Goal: Task Accomplishment & Management: Manage account settings

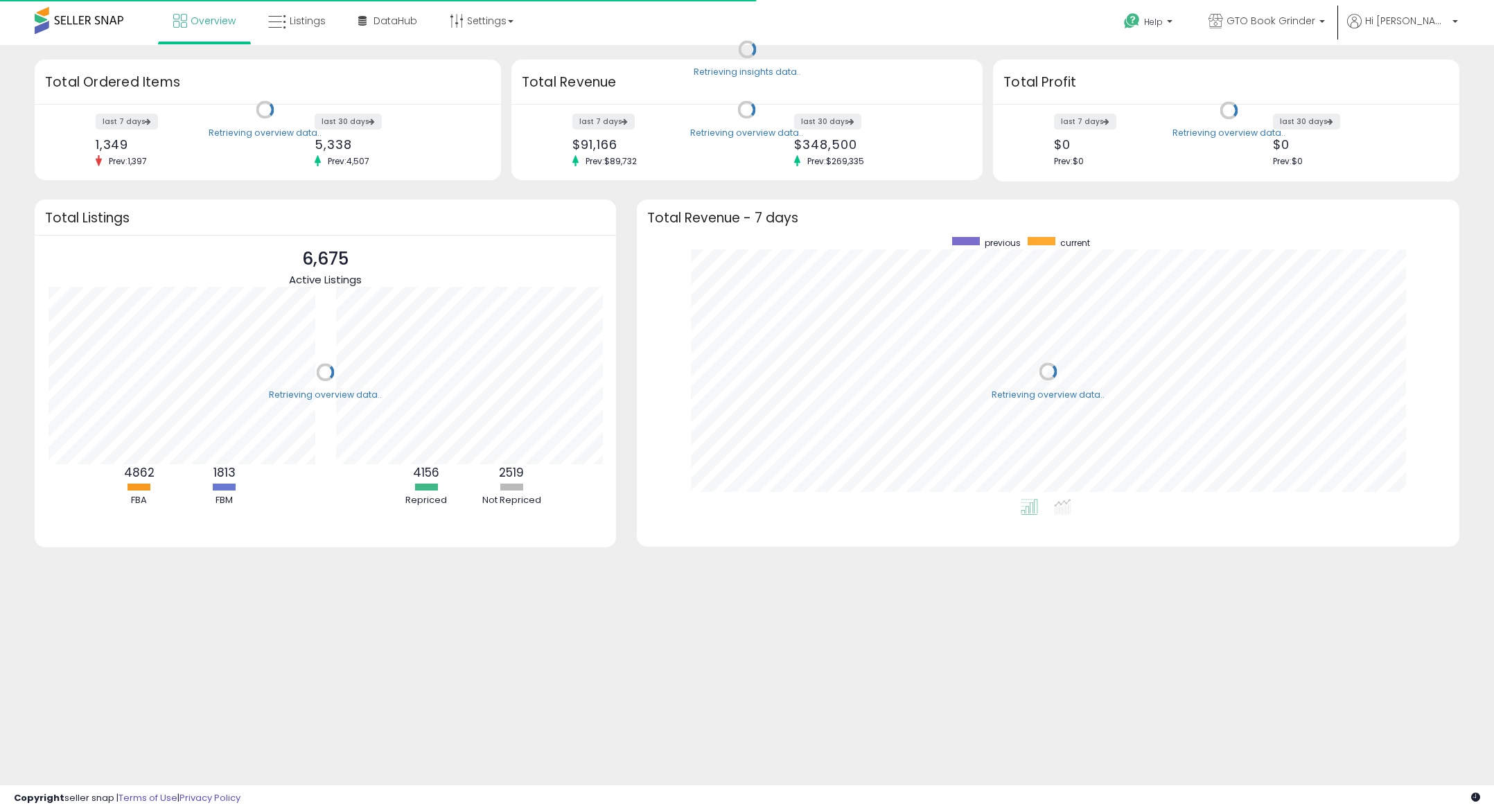
scroll to position [262, 795]
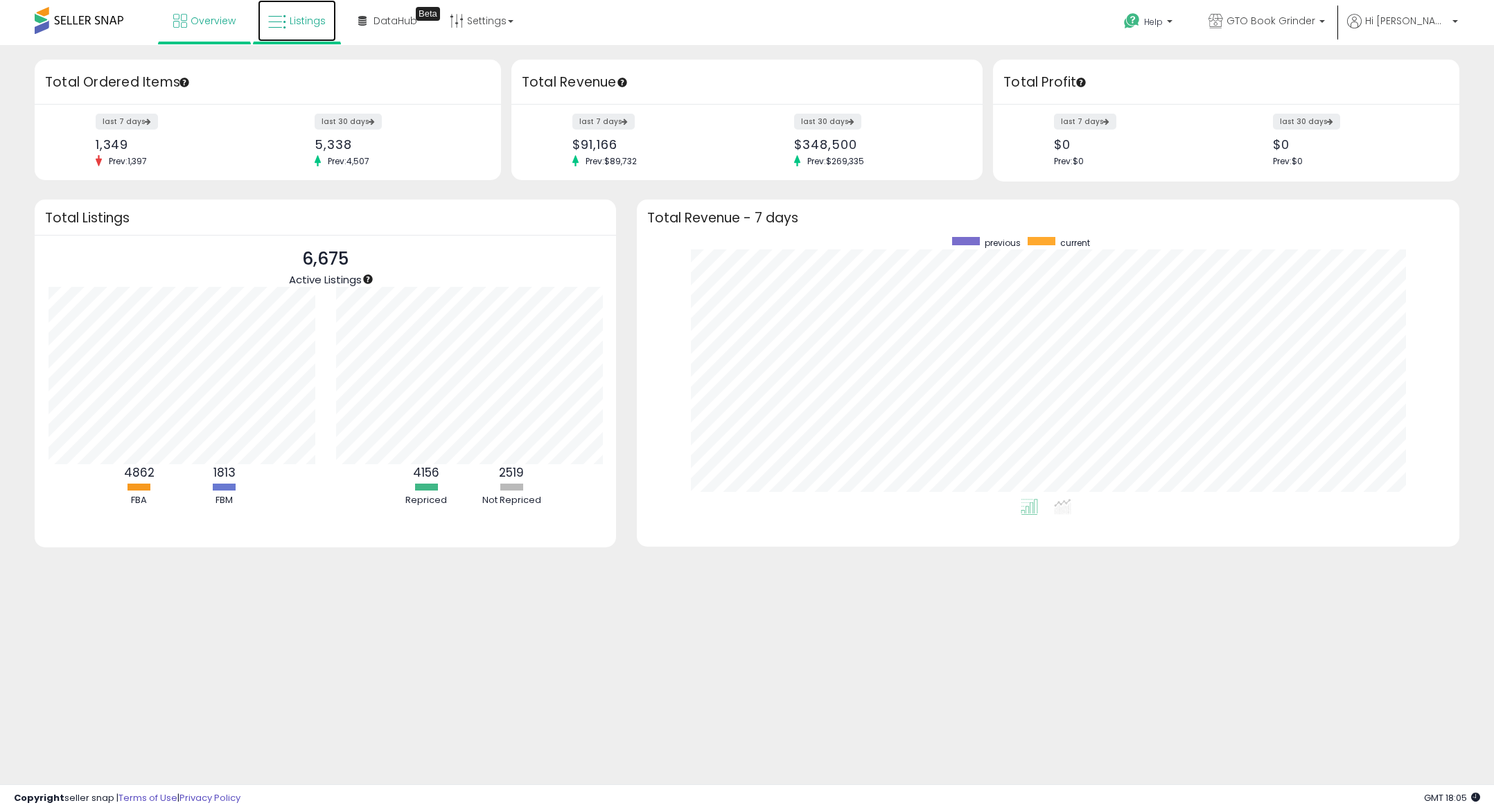
click at [295, 20] on span "Listings" at bounding box center [307, 21] width 36 height 14
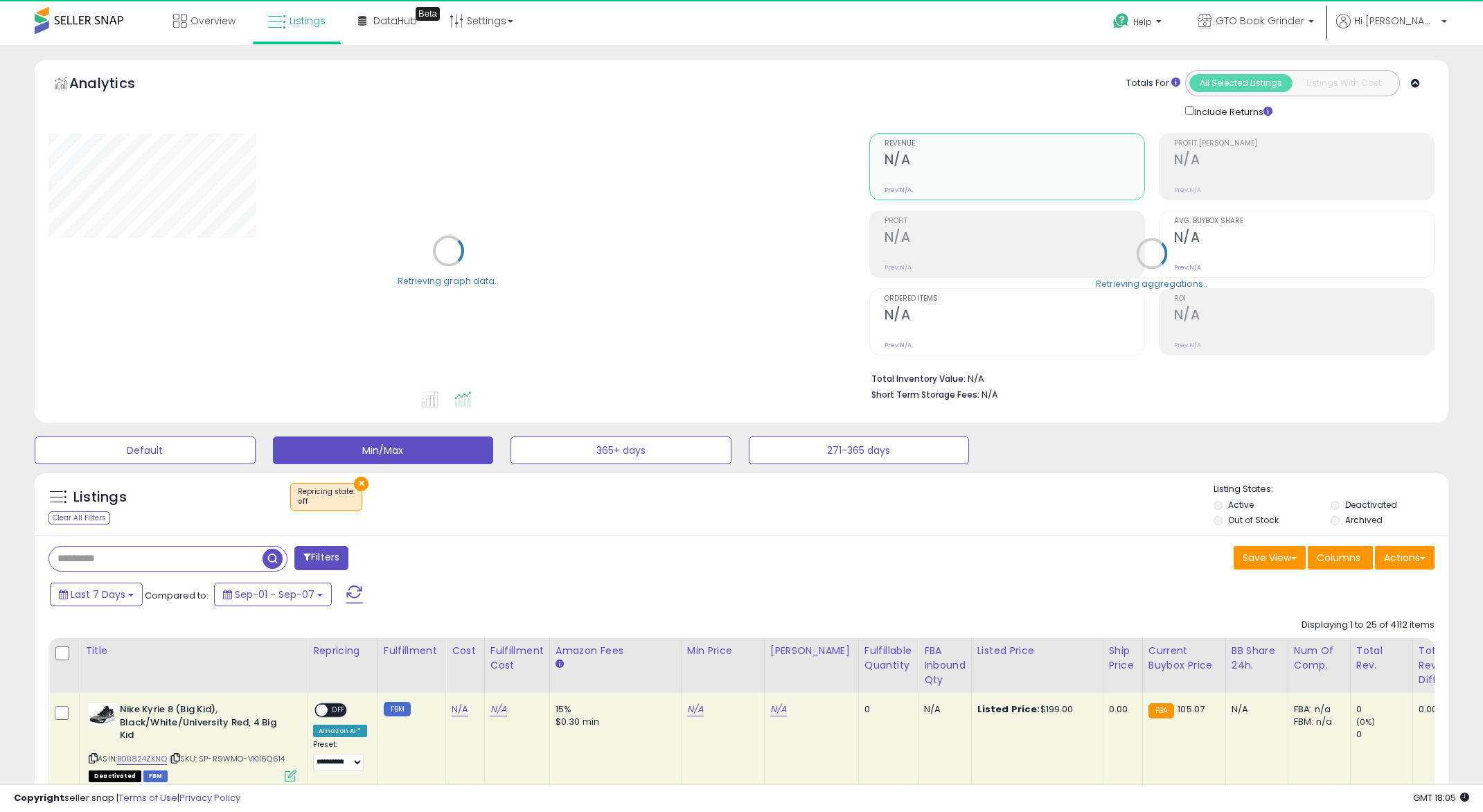
click at [188, 551] on input "text" at bounding box center [156, 559] width 213 height 24
drag, startPoint x: 356, startPoint y: 486, endPoint x: 287, endPoint y: 519, distance: 76.5
click at [356, 486] on button "×" at bounding box center [361, 484] width 14 height 14
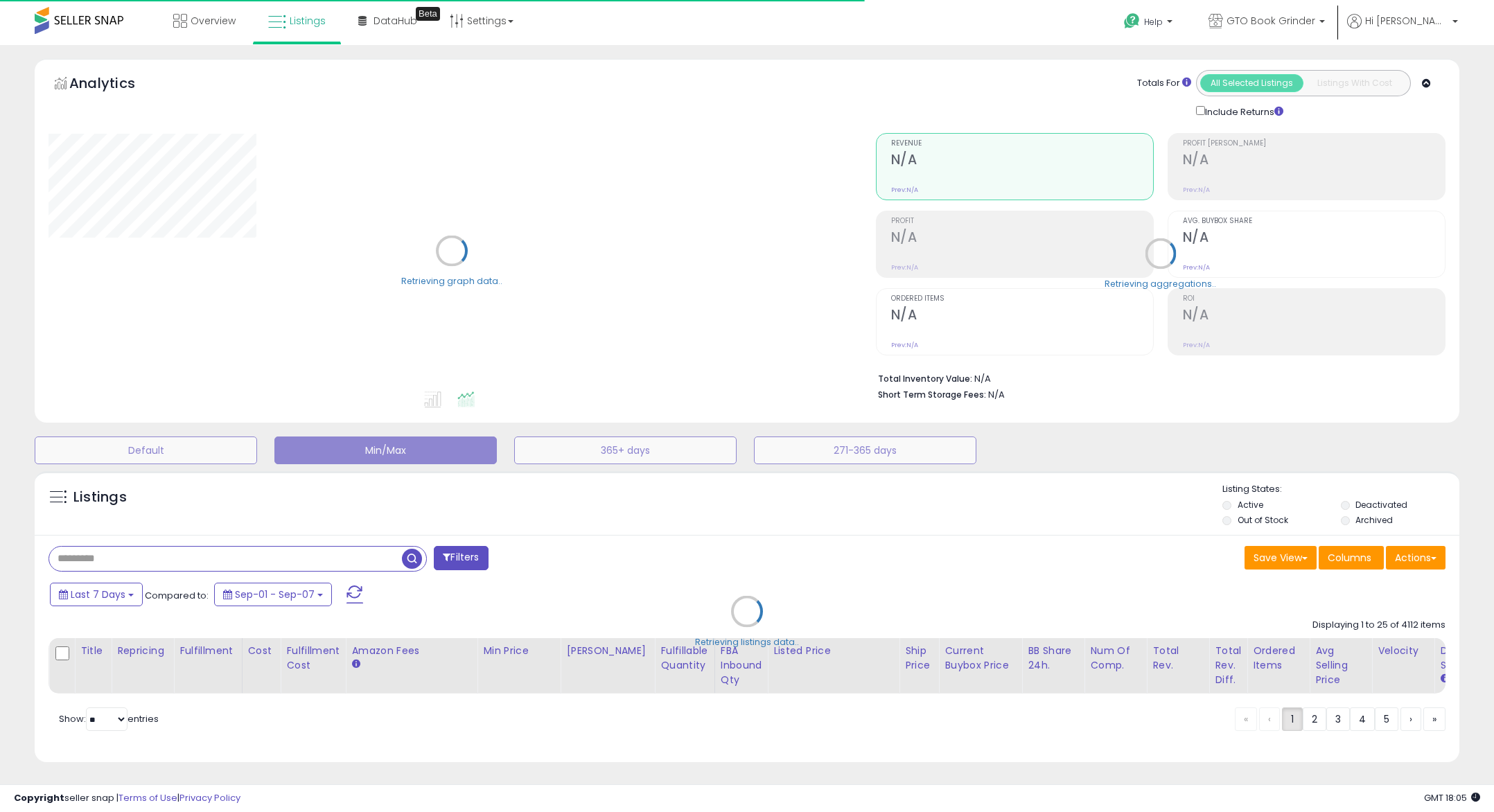
click at [137, 555] on div "Retrieving listings data.." at bounding box center [747, 622] width 1445 height 315
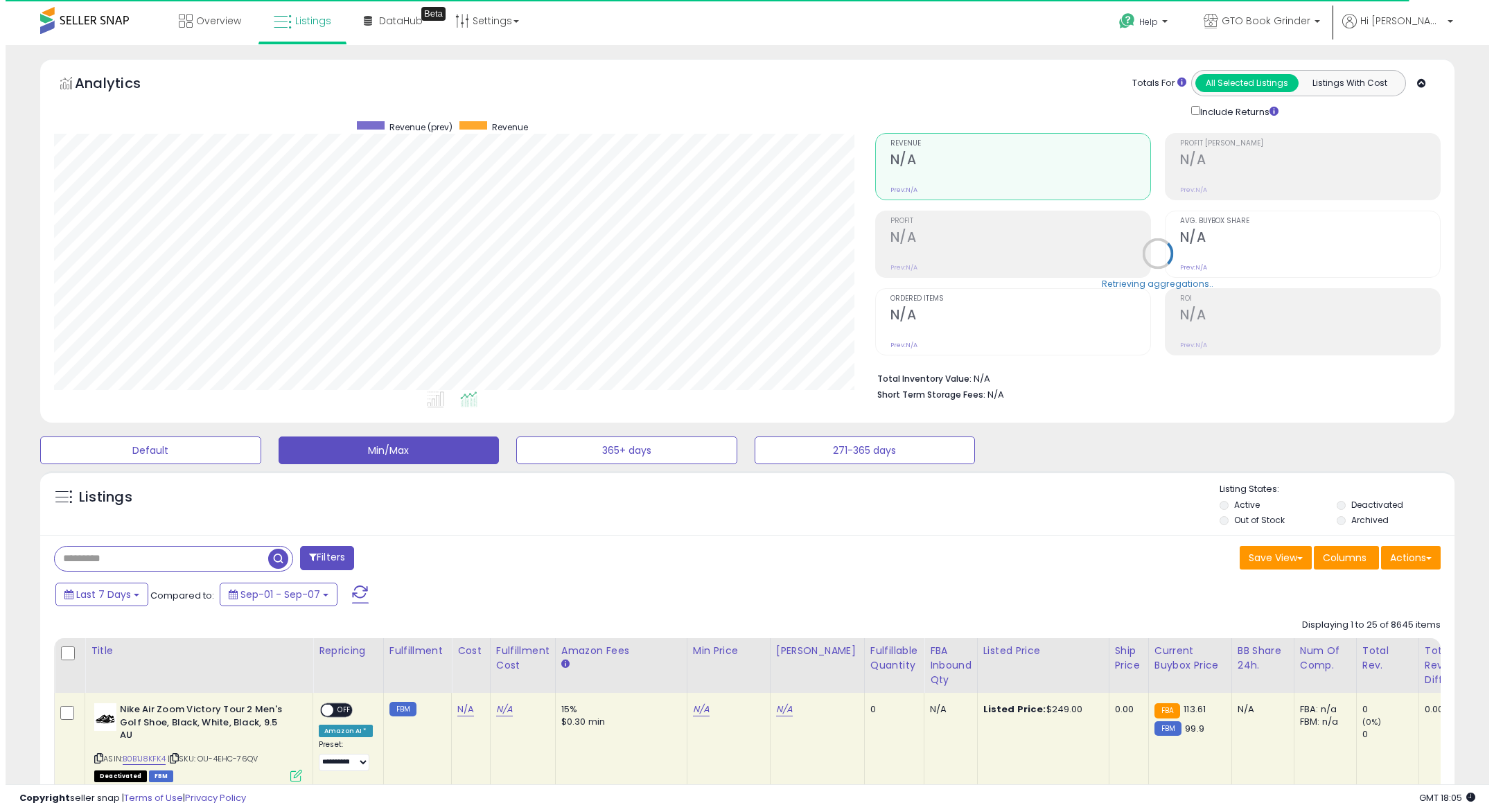
scroll to position [284, 821]
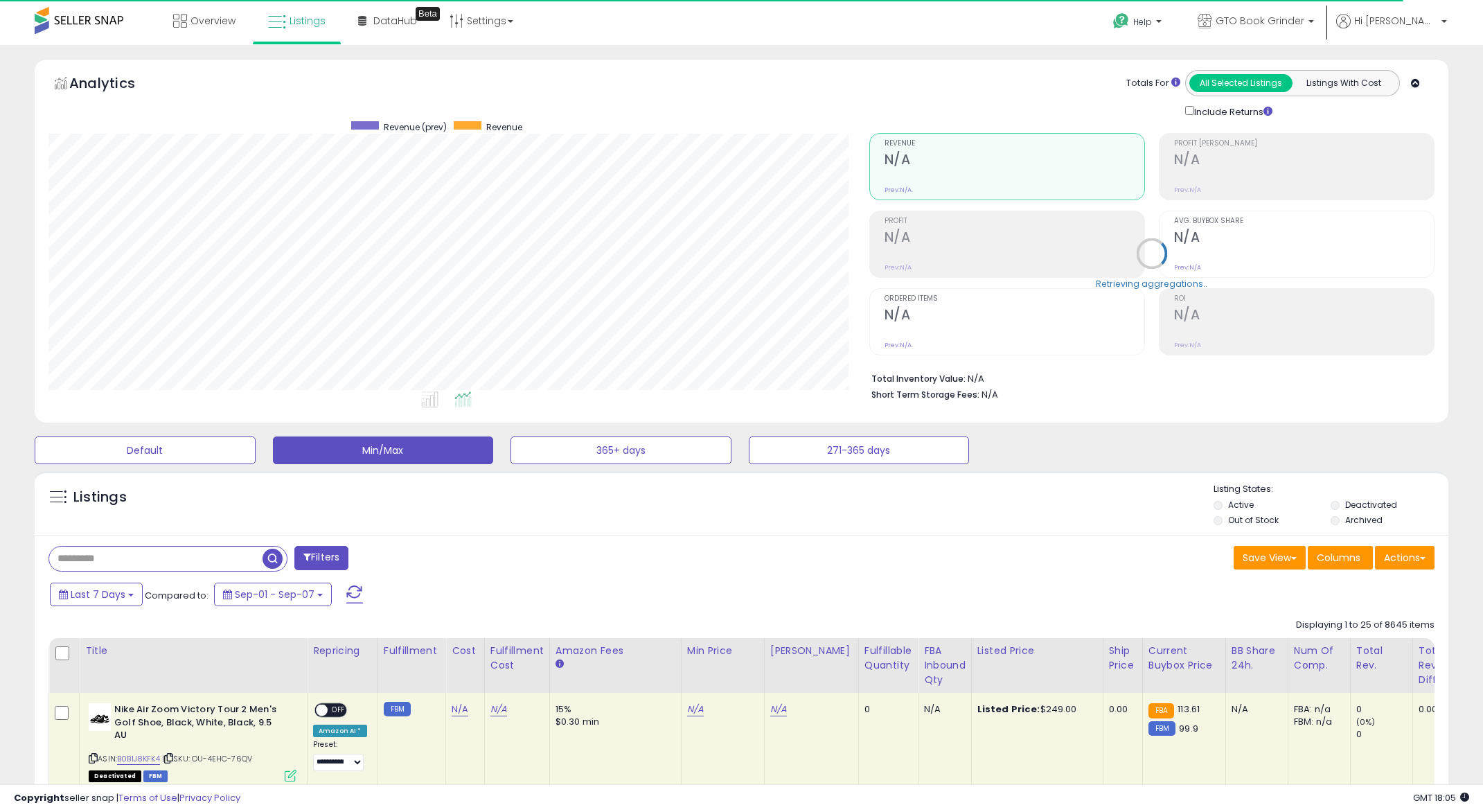
click at [93, 563] on input "text" at bounding box center [156, 559] width 213 height 24
type input "*********"
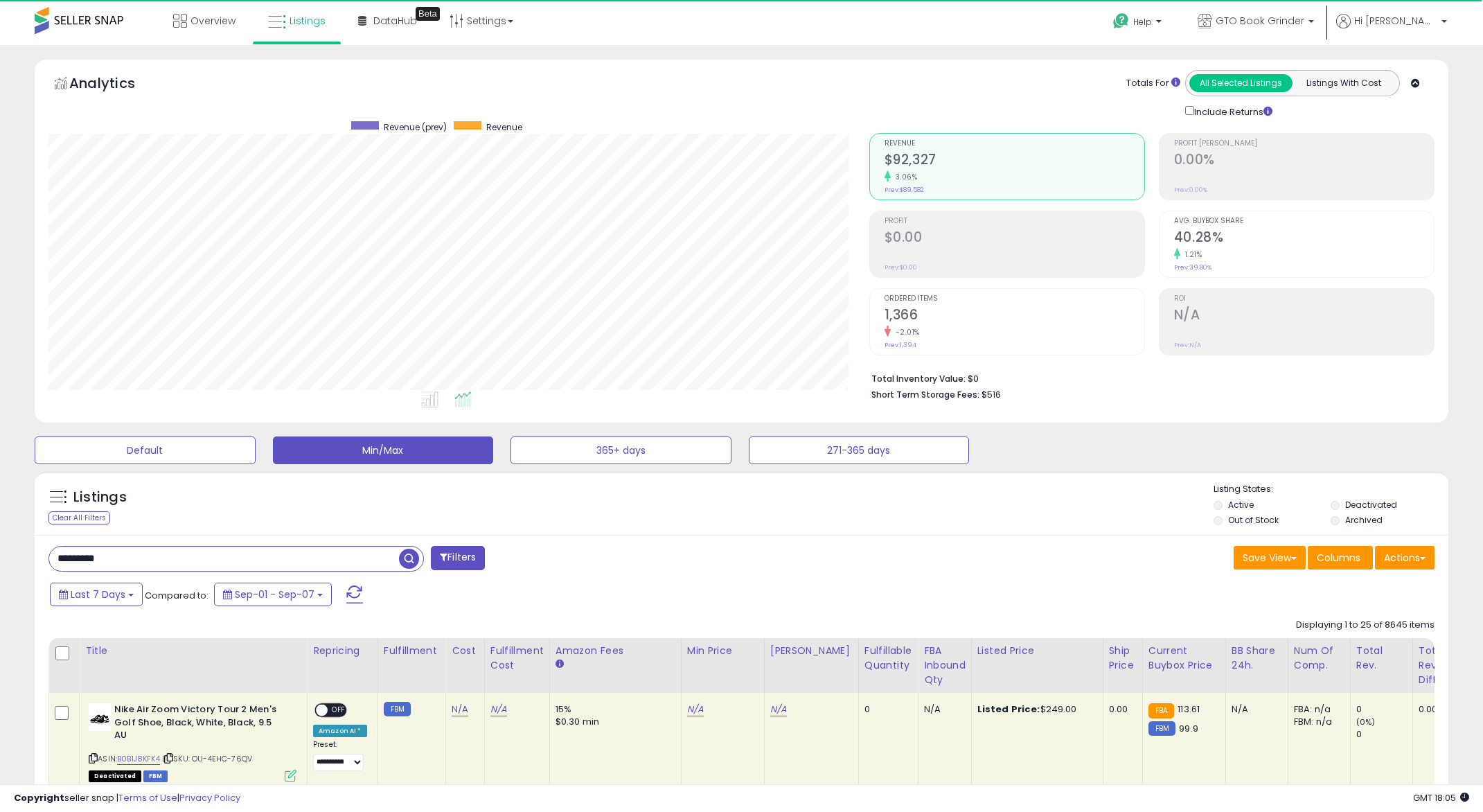
drag, startPoint x: 405, startPoint y: 564, endPoint x: 631, endPoint y: 470, distance: 244.8
click at [406, 564] on span "button" at bounding box center [409, 558] width 20 height 20
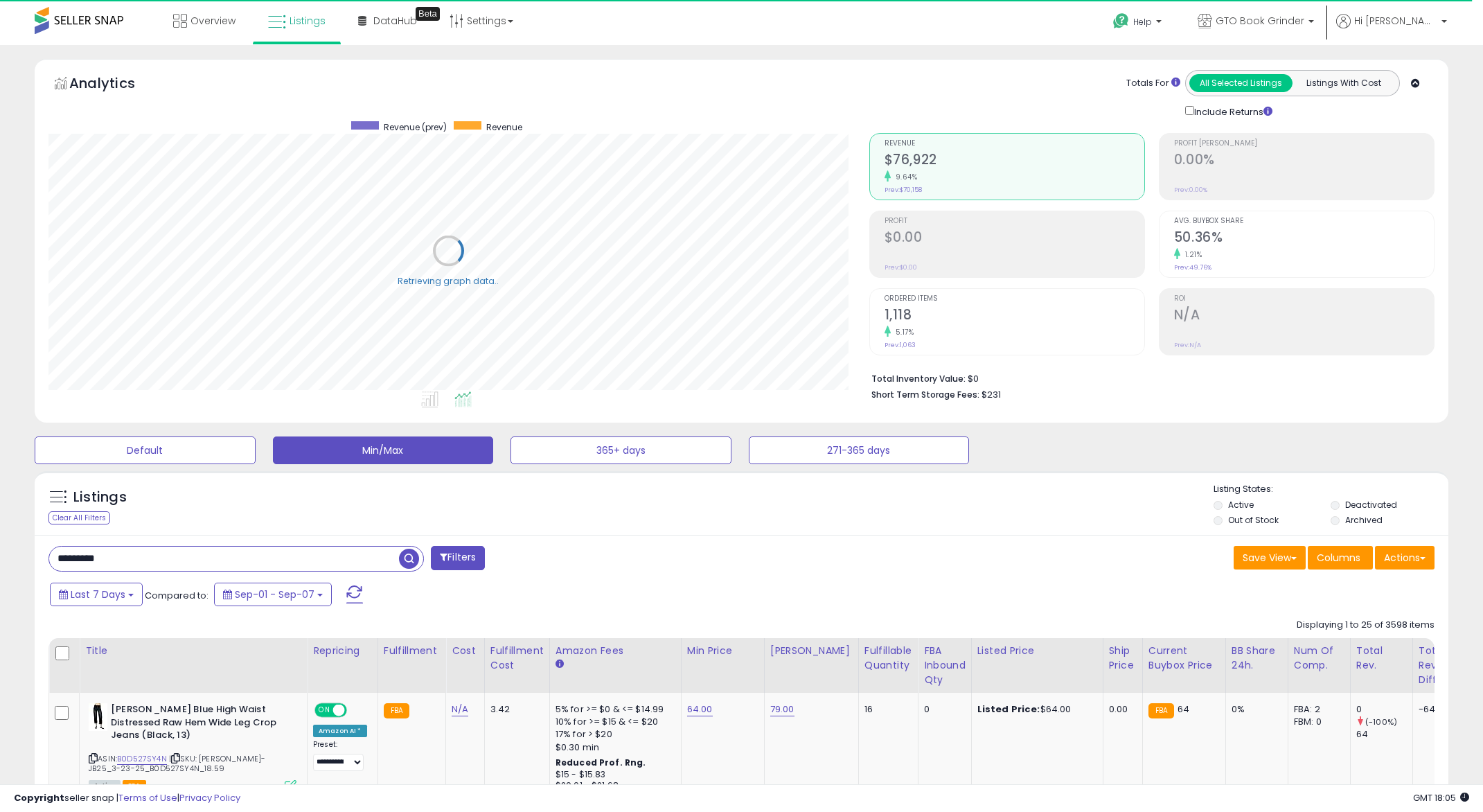
click at [901, 311] on h2 "1,118" at bounding box center [1015, 316] width 260 height 19
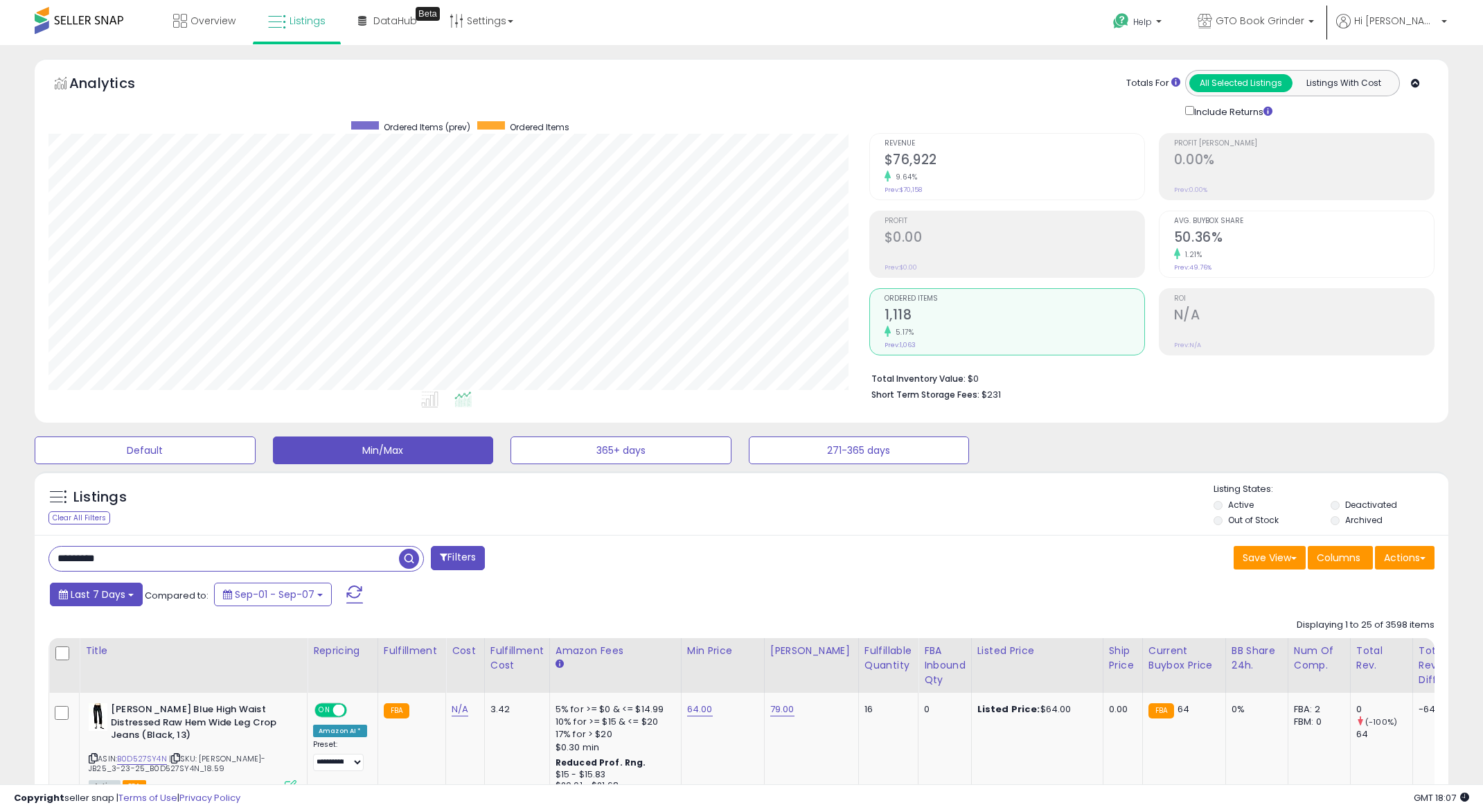
click at [83, 593] on span "Last 7 Days" at bounding box center [98, 594] width 55 height 14
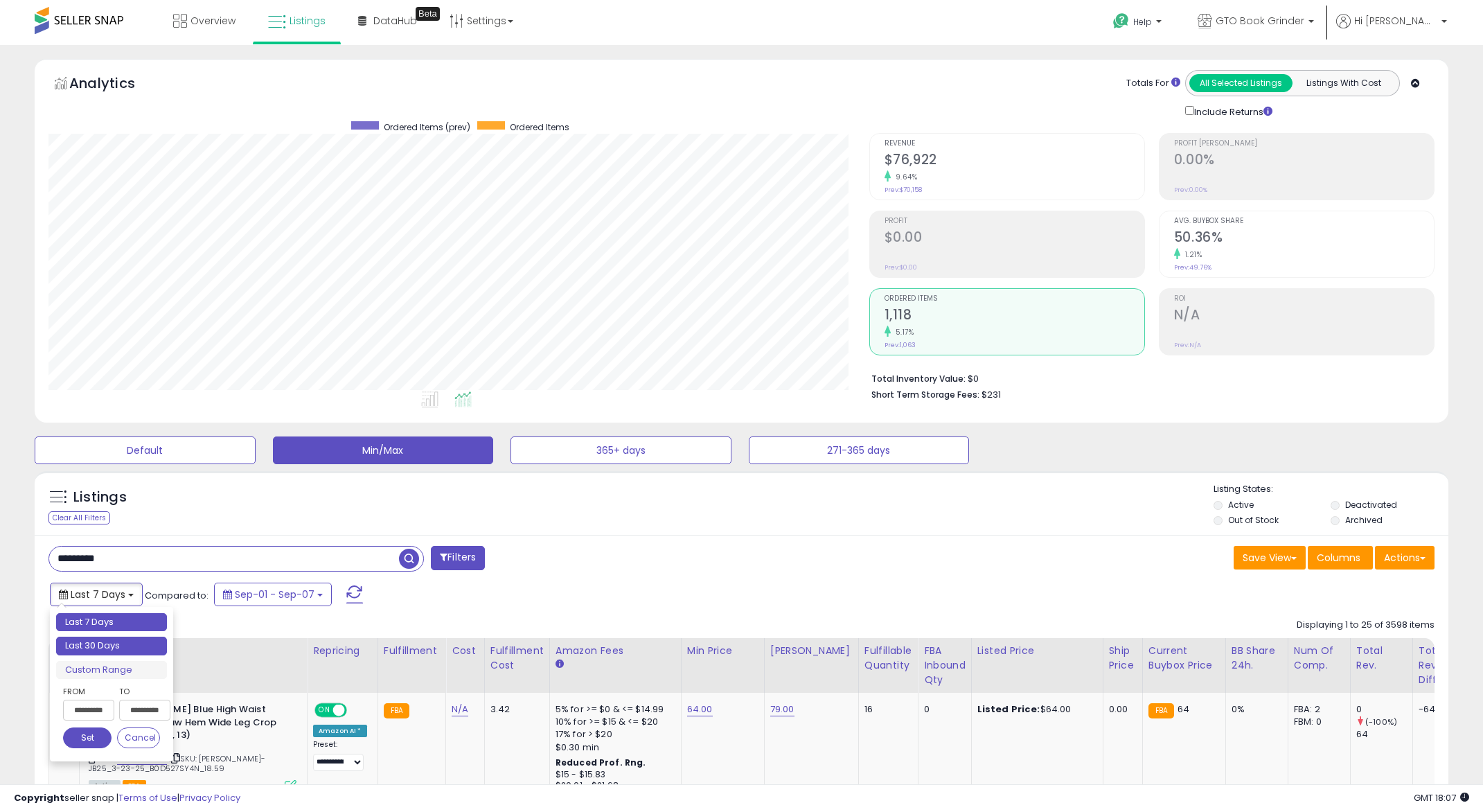
type input "**********"
click at [106, 641] on li "Last 30 Days" at bounding box center [112, 646] width 111 height 19
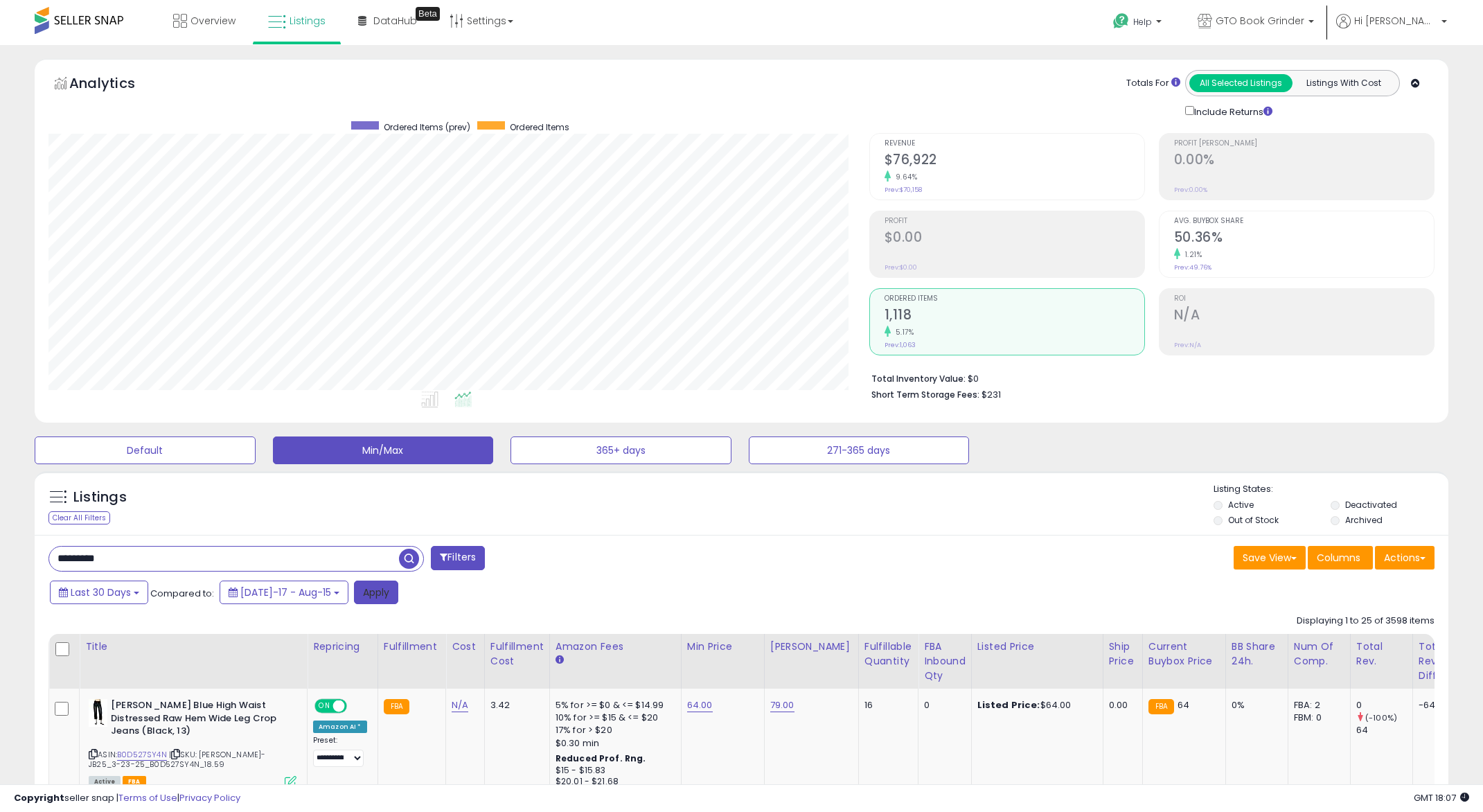
click at [364, 587] on button "Apply" at bounding box center [376, 592] width 44 height 24
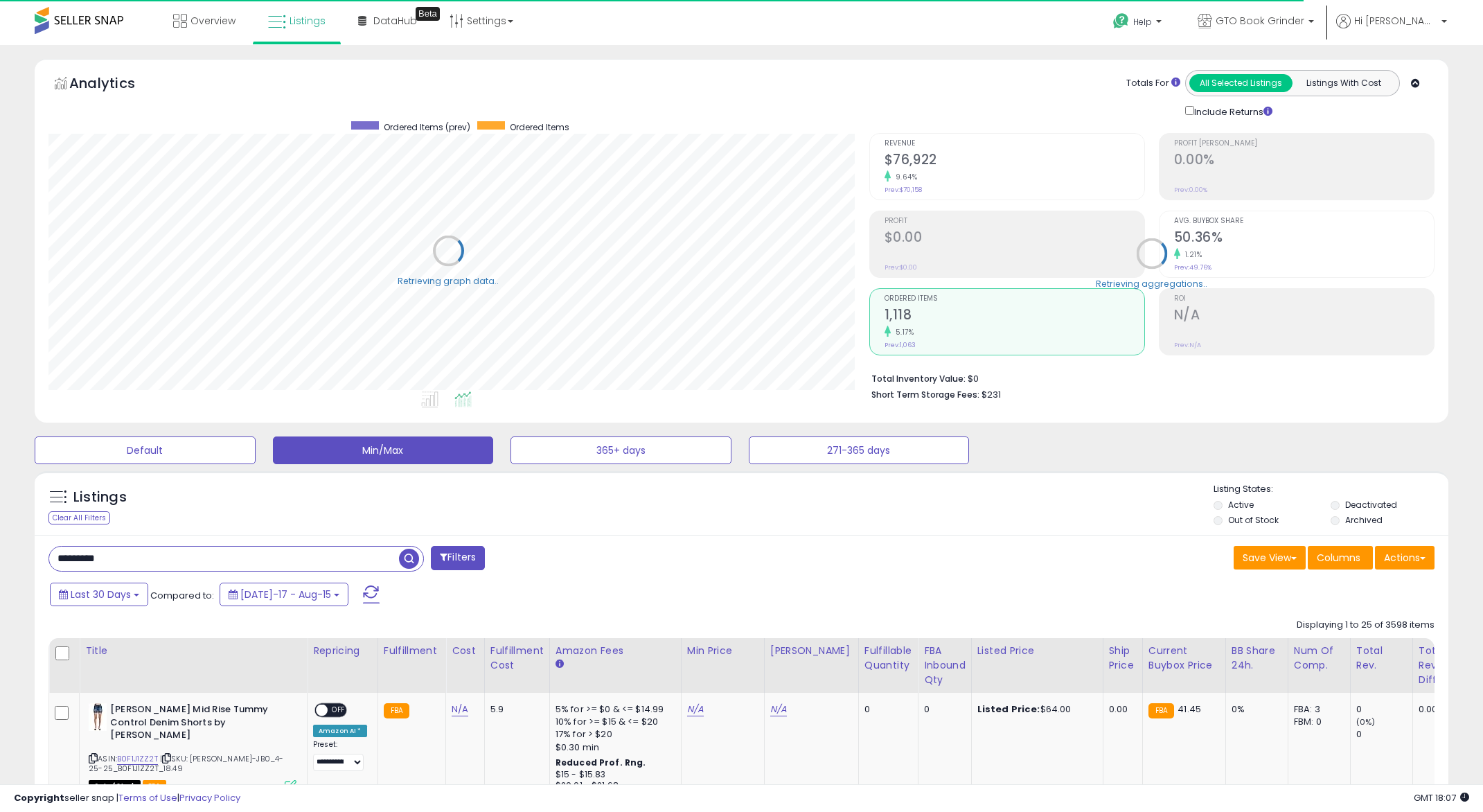
scroll to position [692593, 692018]
drag, startPoint x: 382, startPoint y: 472, endPoint x: 829, endPoint y: 531, distance: 450.9
click at [829, 531] on div "Listings Clear All Filters" at bounding box center [741, 504] width 1414 height 64
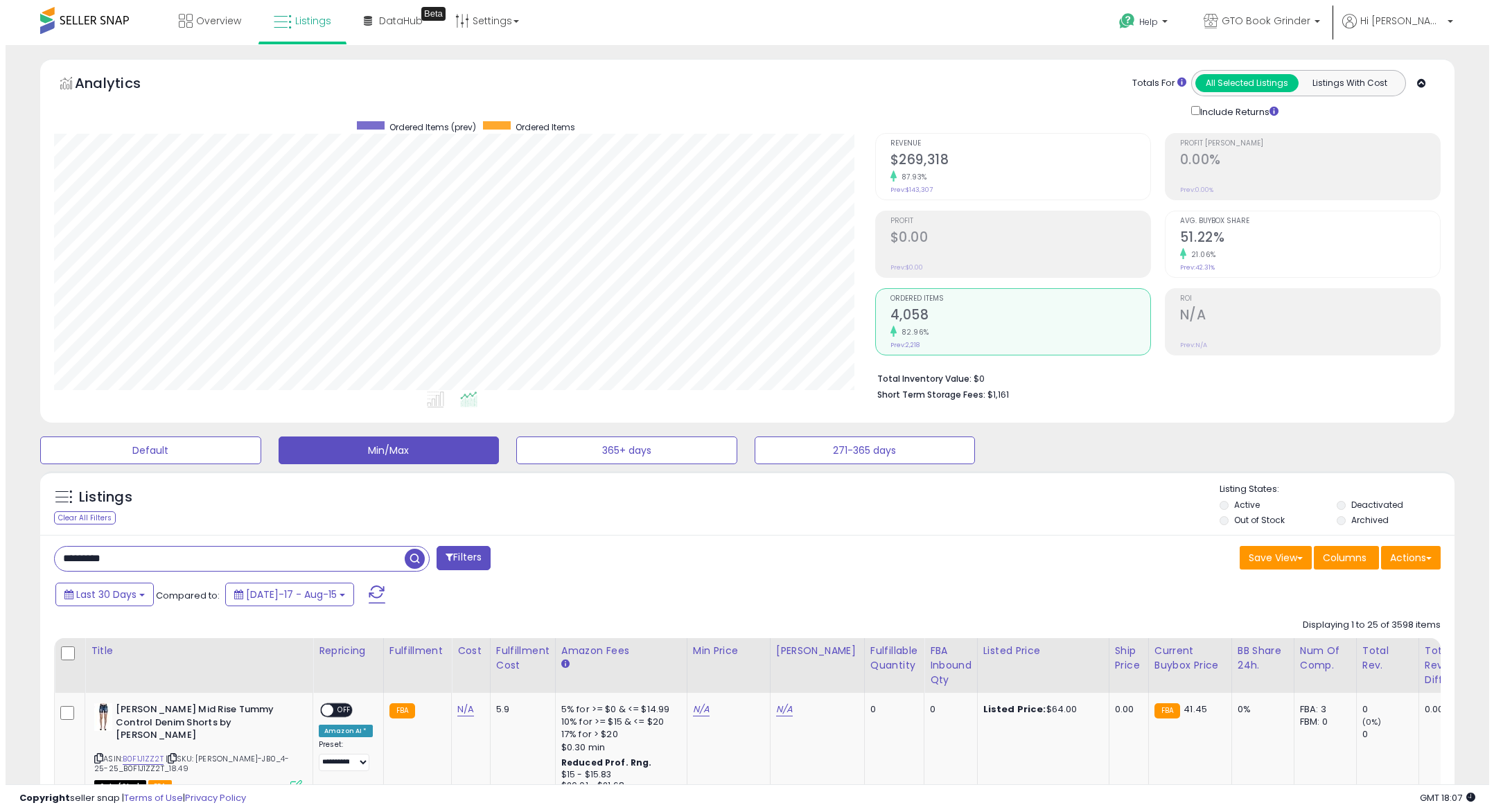
scroll to position [284, 821]
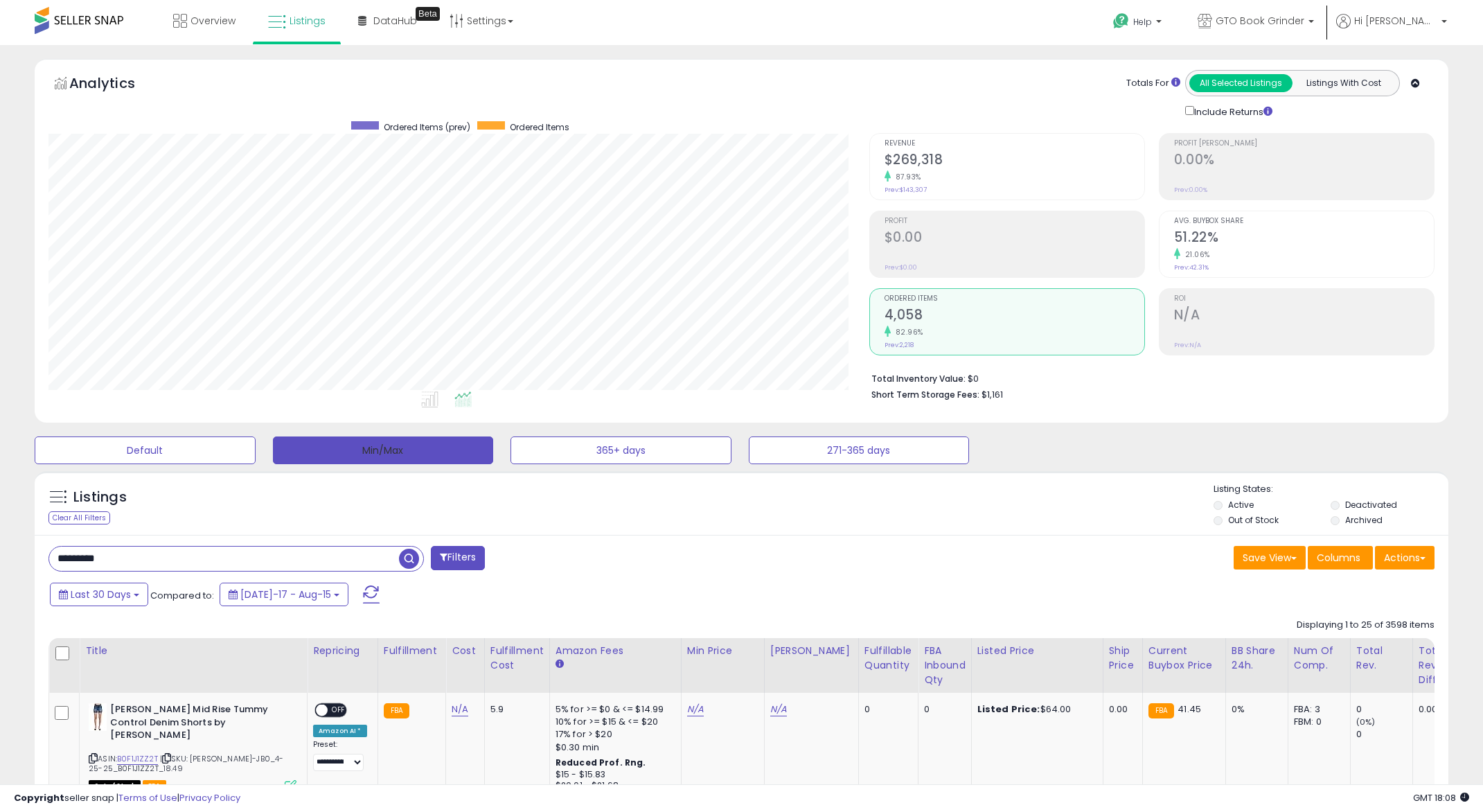
drag, startPoint x: 328, startPoint y: 451, endPoint x: 575, endPoint y: 506, distance: 253.0
click at [328, 451] on button "Min/Max" at bounding box center [383, 450] width 221 height 27
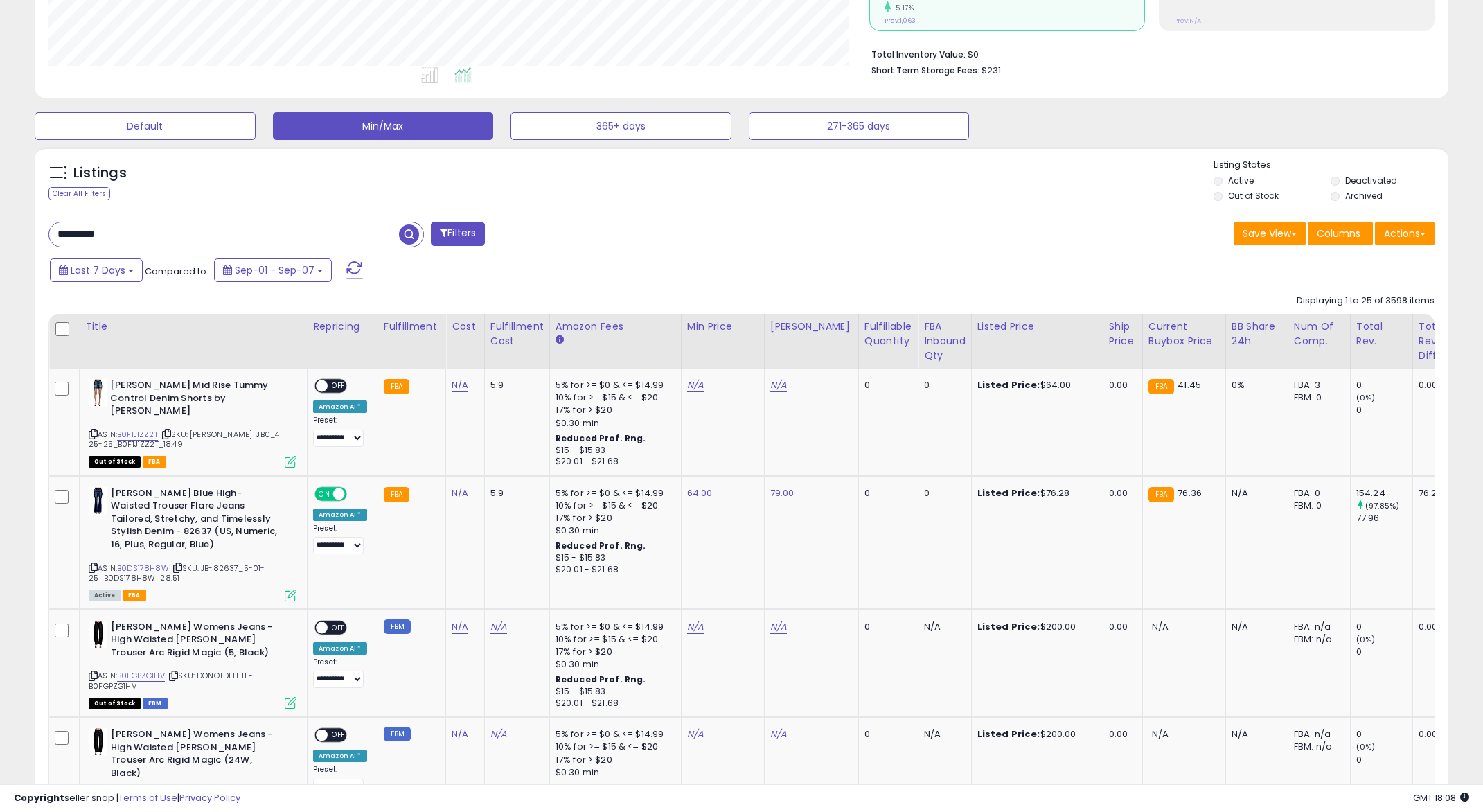
scroll to position [347, 0]
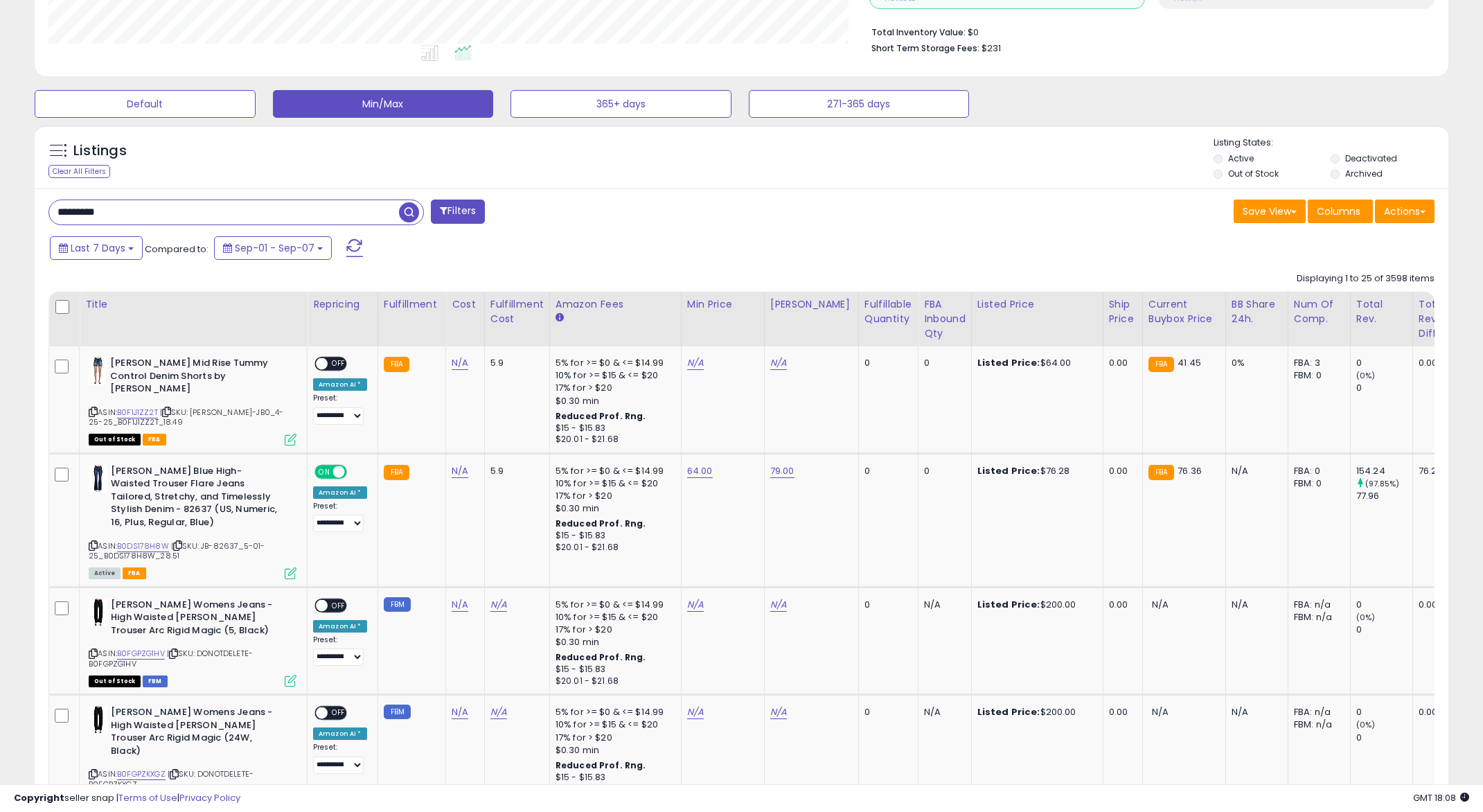
click at [886, 317] on div "Fulfillable Quantity" at bounding box center [888, 312] width 48 height 29
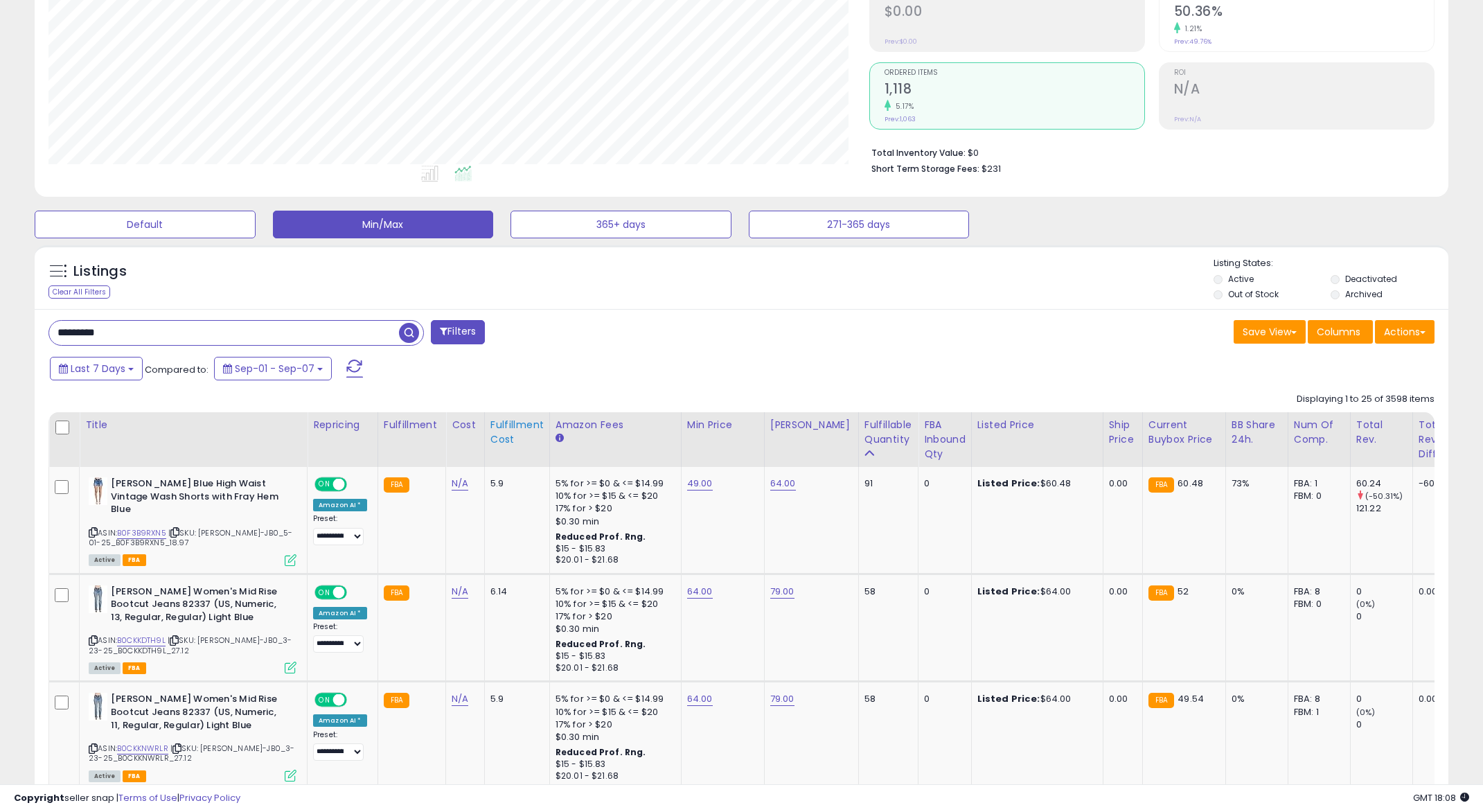
scroll to position [208, 0]
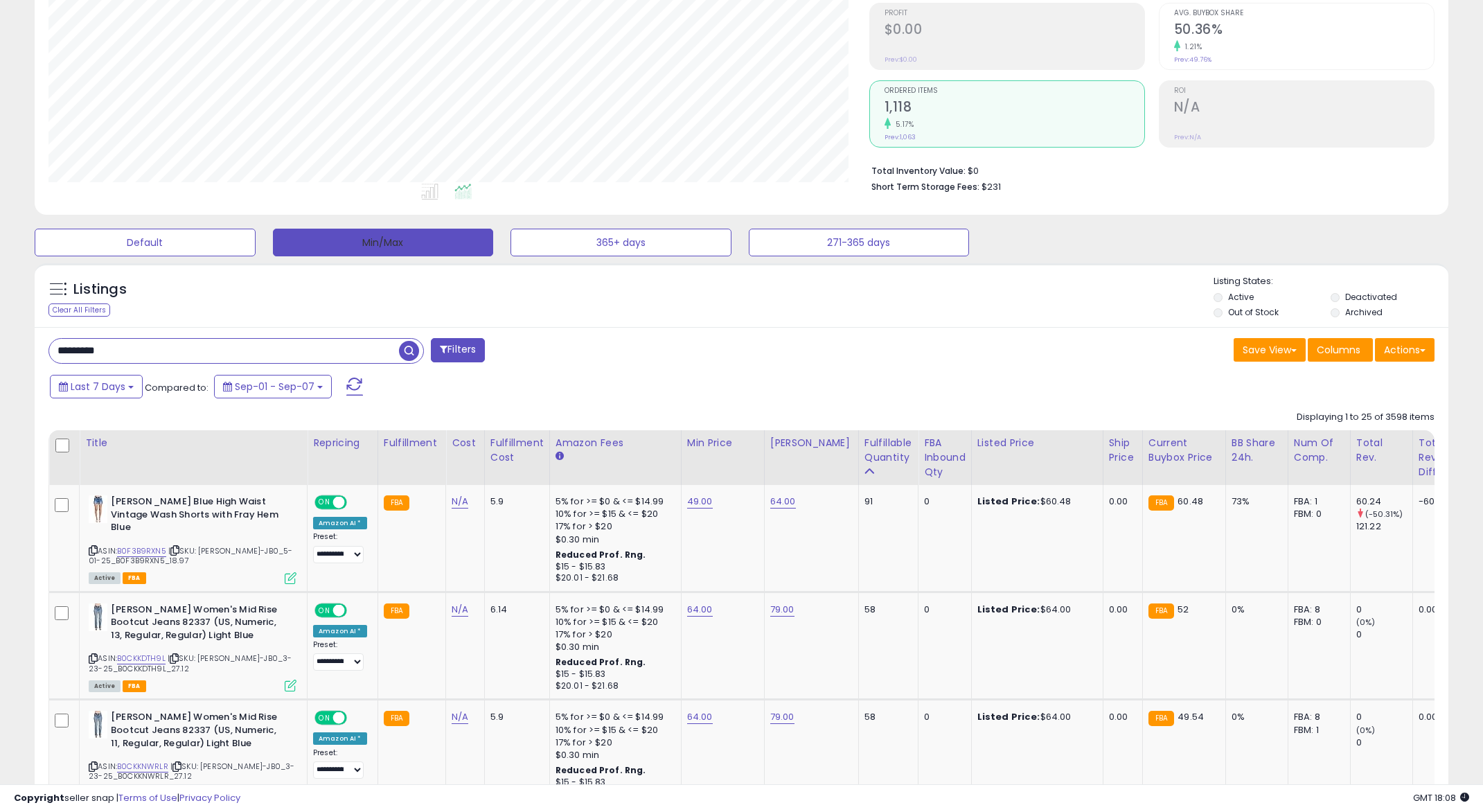
click at [374, 238] on button "Min/Max" at bounding box center [383, 242] width 221 height 27
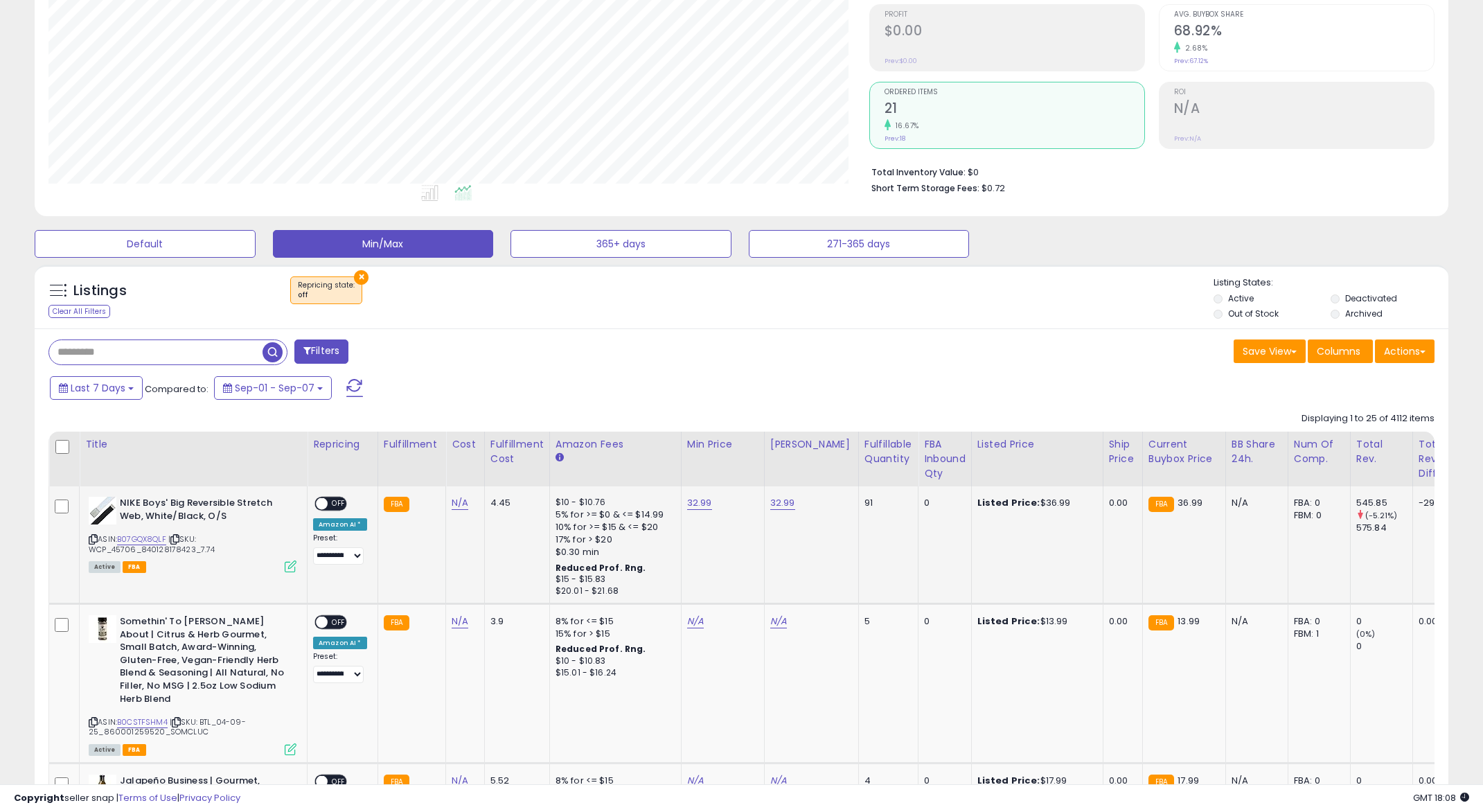
scroll to position [220, 0]
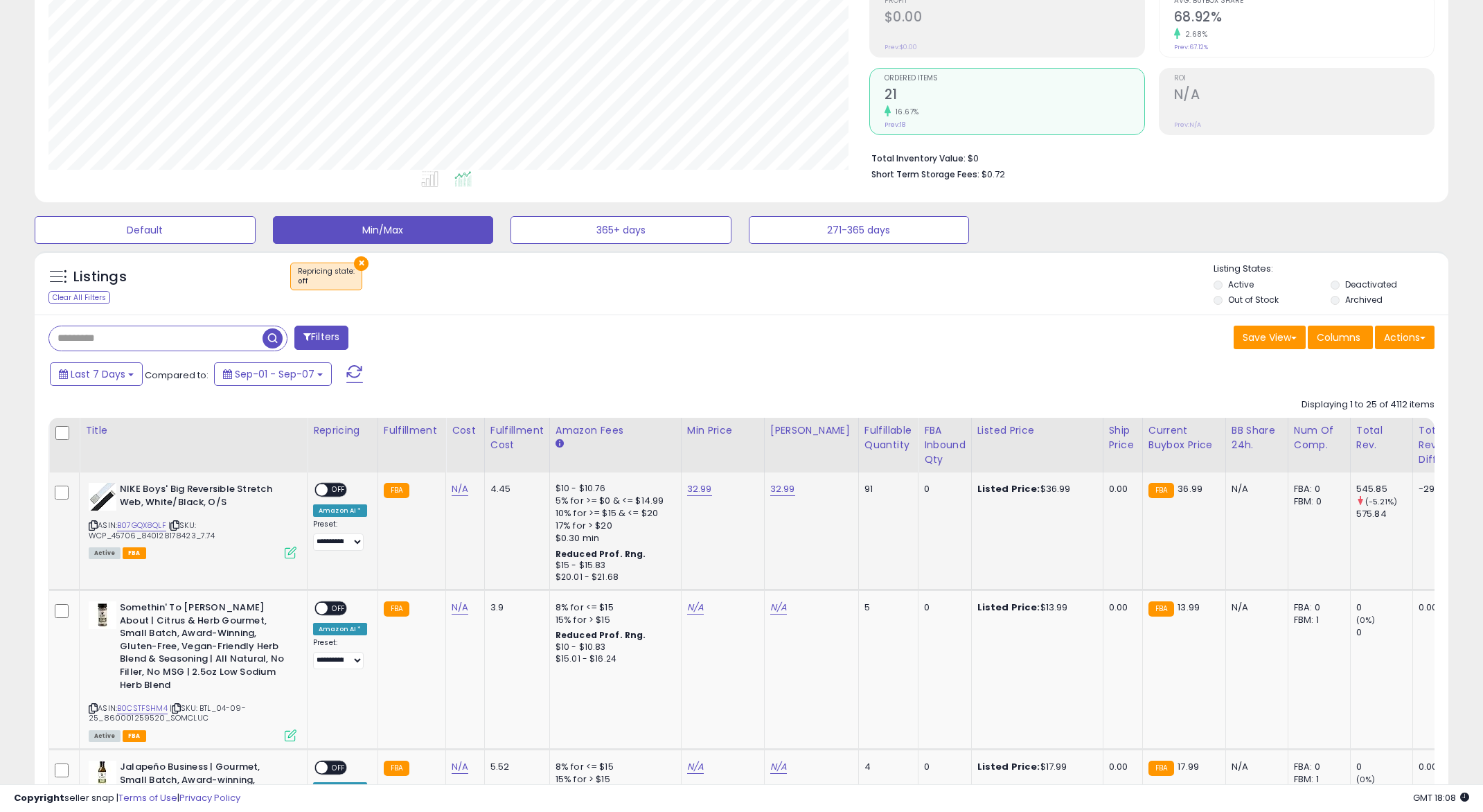
click at [94, 522] on icon at bounding box center [93, 526] width 9 height 8
click at [203, 341] on input "text" at bounding box center [156, 338] width 213 height 24
paste input "**********"
type input "**********"
click at [410, 340] on span "button" at bounding box center [409, 338] width 20 height 20
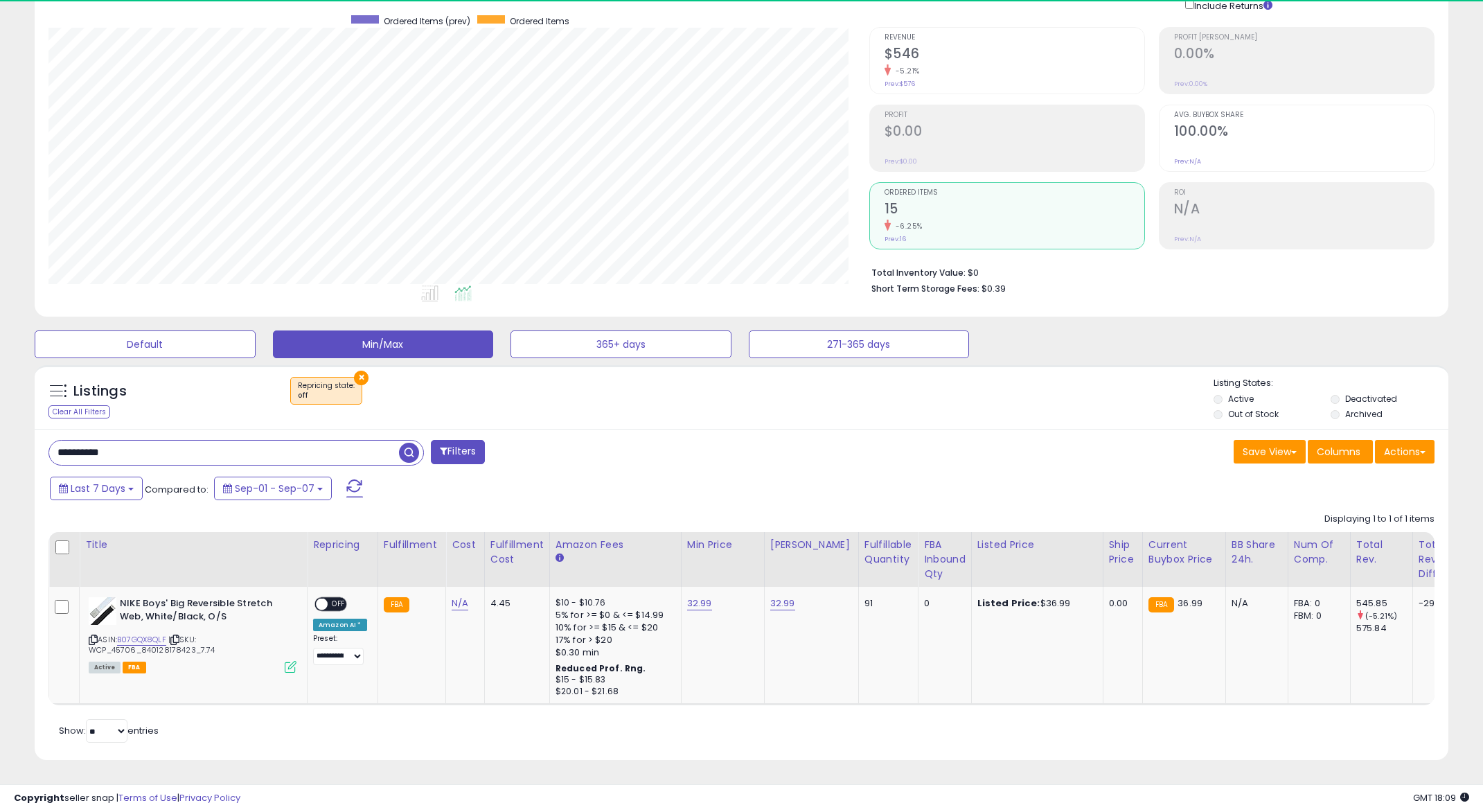
scroll to position [117, 0]
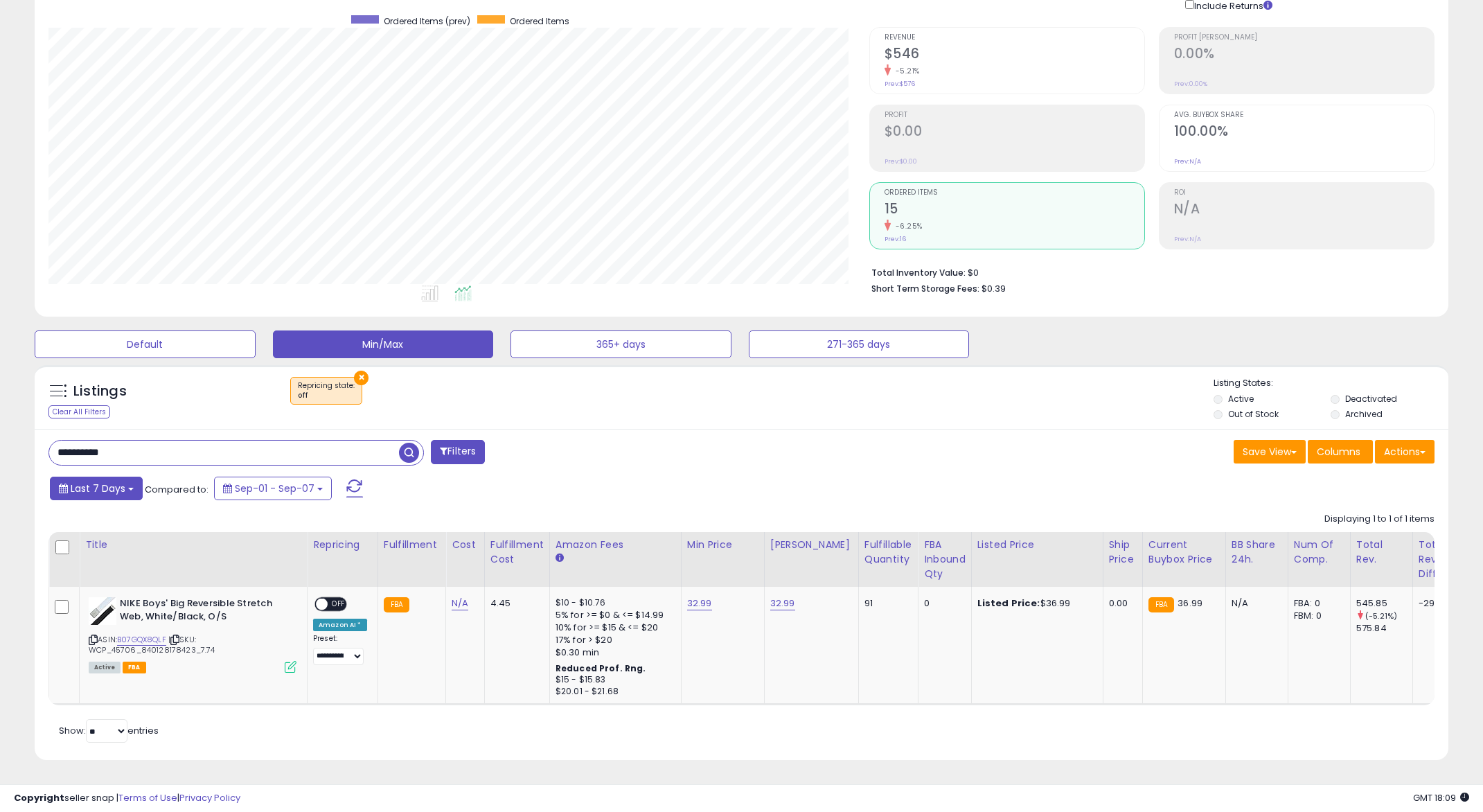
click at [135, 478] on button "Last 7 Days" at bounding box center [96, 488] width 93 height 24
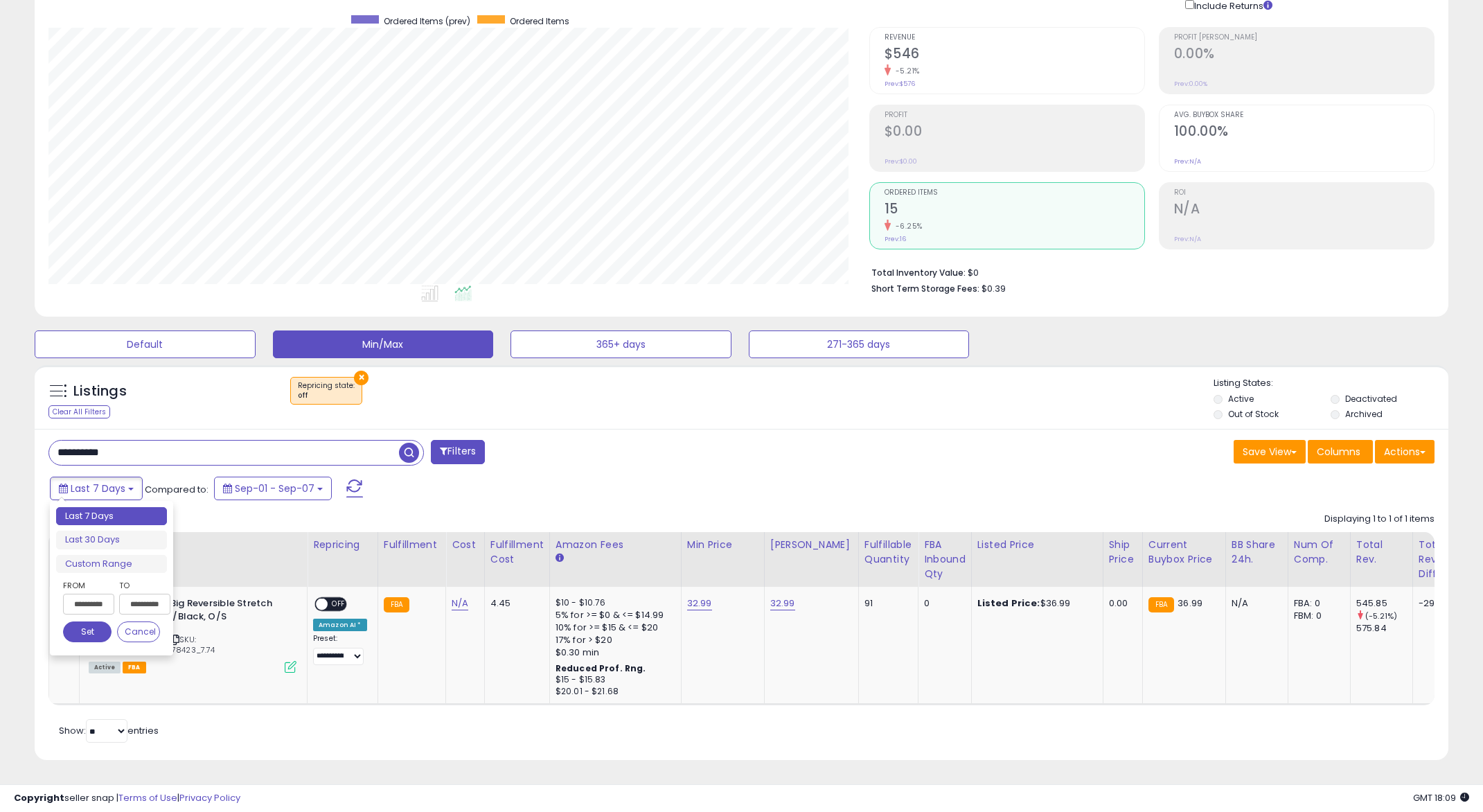
click at [82, 594] on input "**********" at bounding box center [88, 604] width 51 height 21
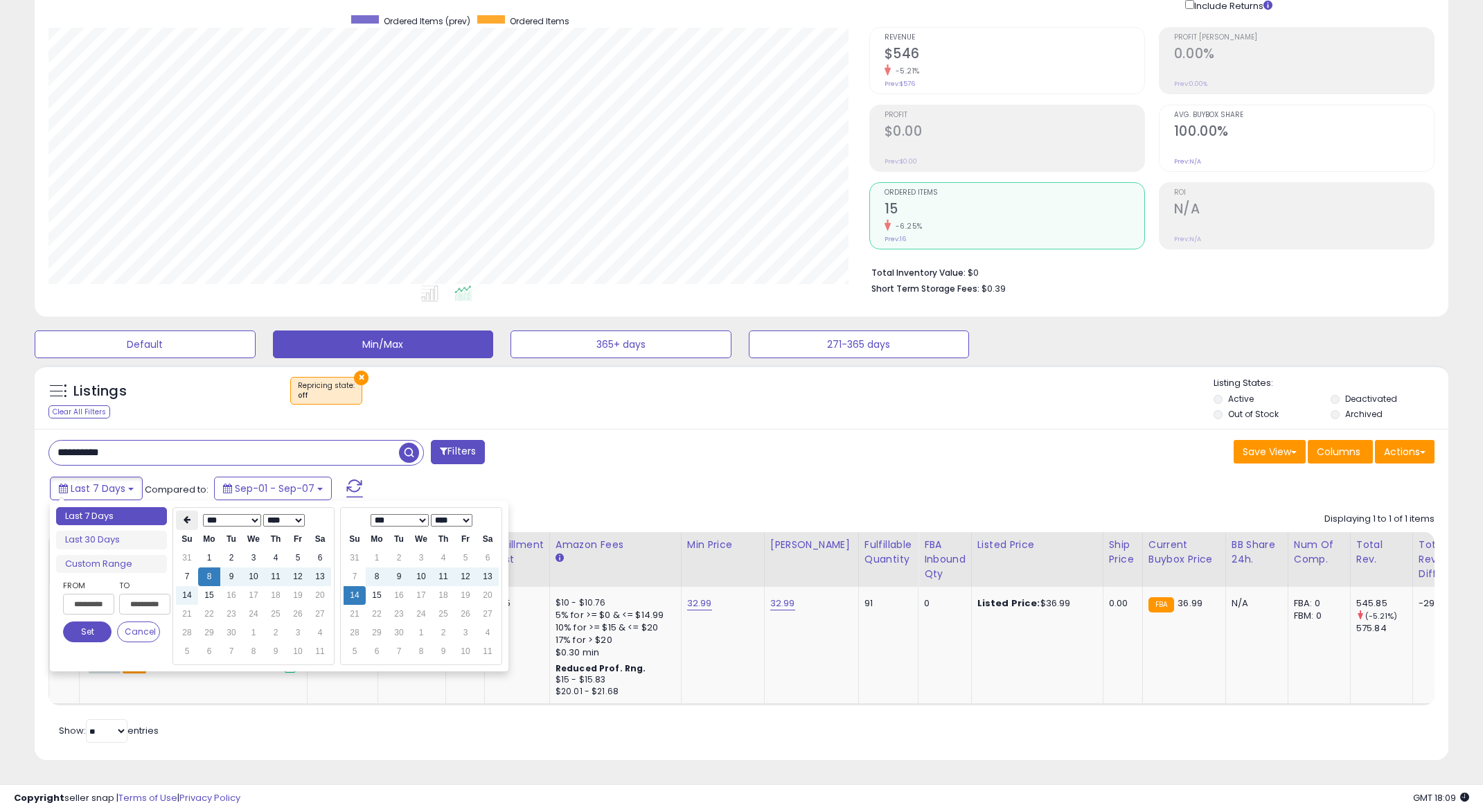
click at [194, 510] on th at bounding box center [187, 519] width 22 height 19
click at [193, 510] on th at bounding box center [187, 519] width 22 height 19
click at [186, 568] on td "1" at bounding box center [187, 577] width 22 height 19
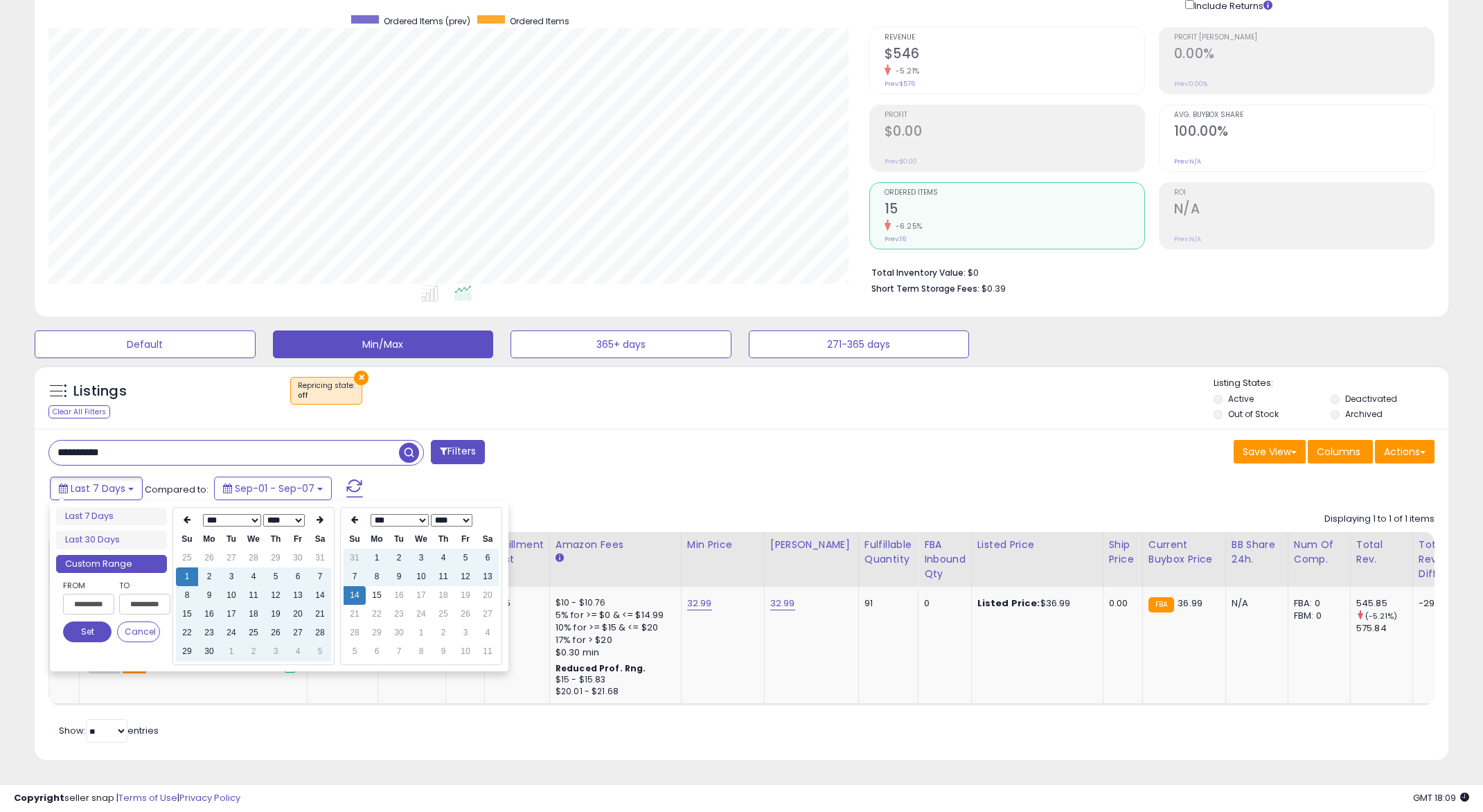
type input "**********"
click at [88, 622] on button "Set" at bounding box center [88, 631] width 49 height 21
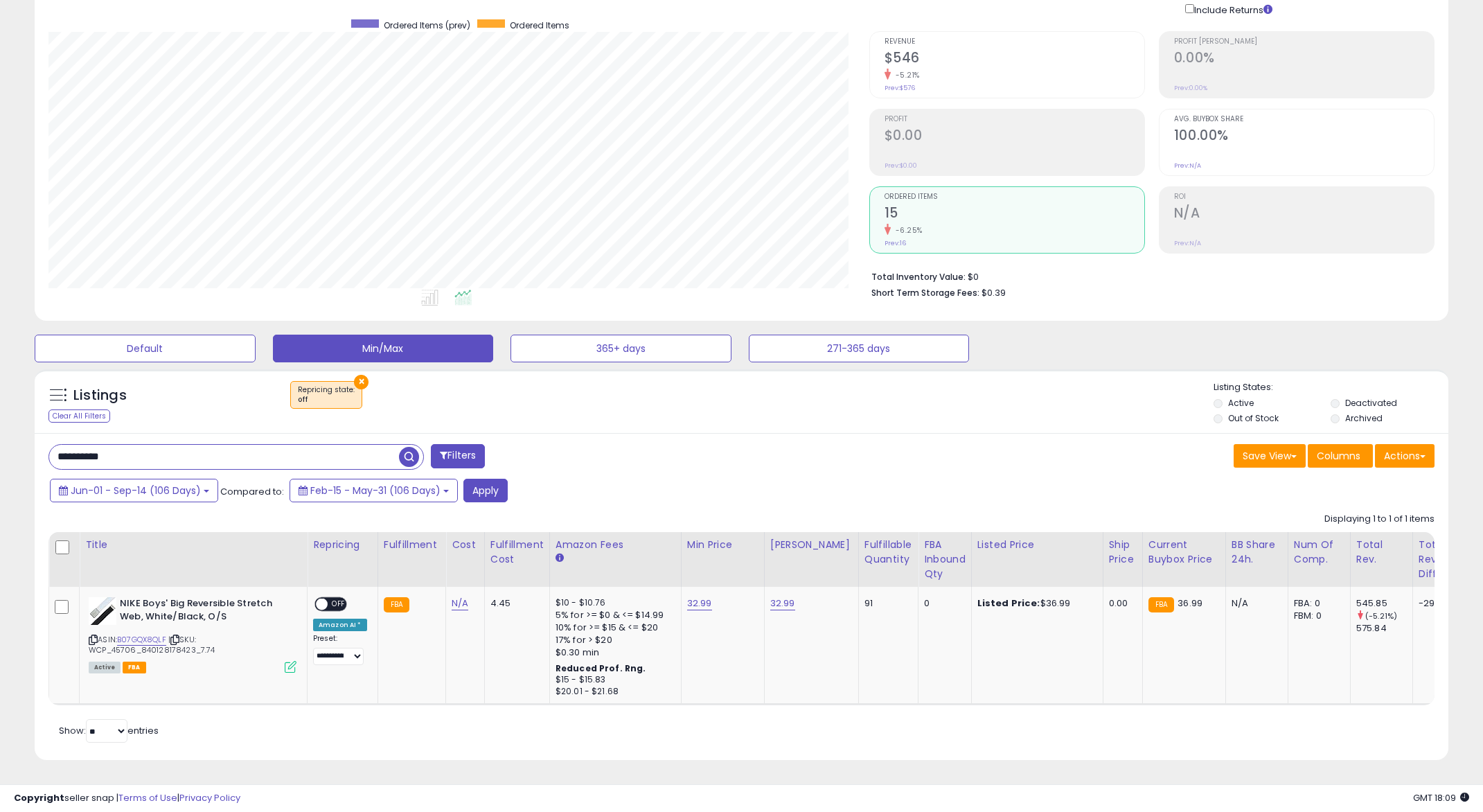
scroll to position [112, 0]
click at [490, 479] on button "Apply" at bounding box center [486, 491] width 44 height 24
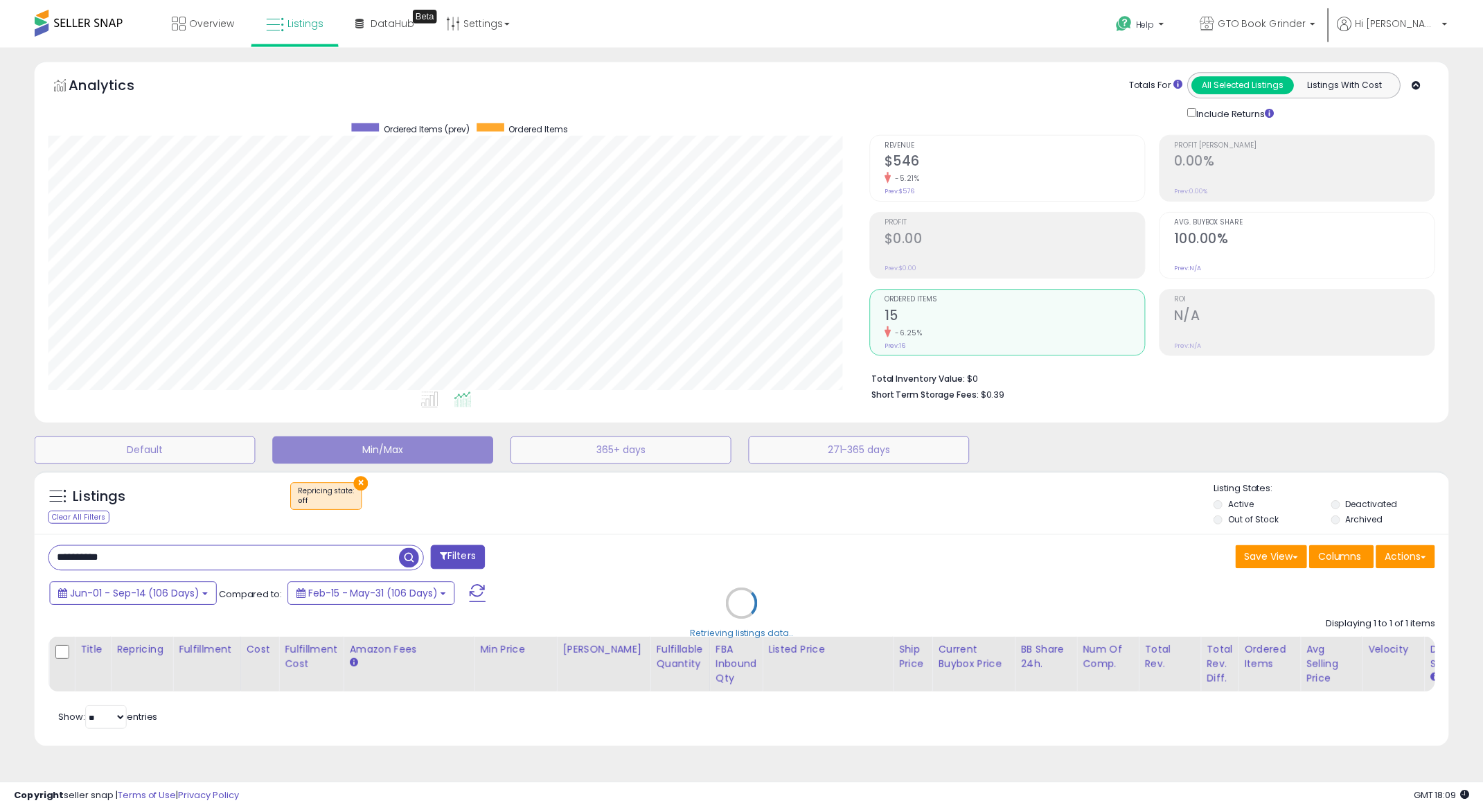
scroll to position [0, 0]
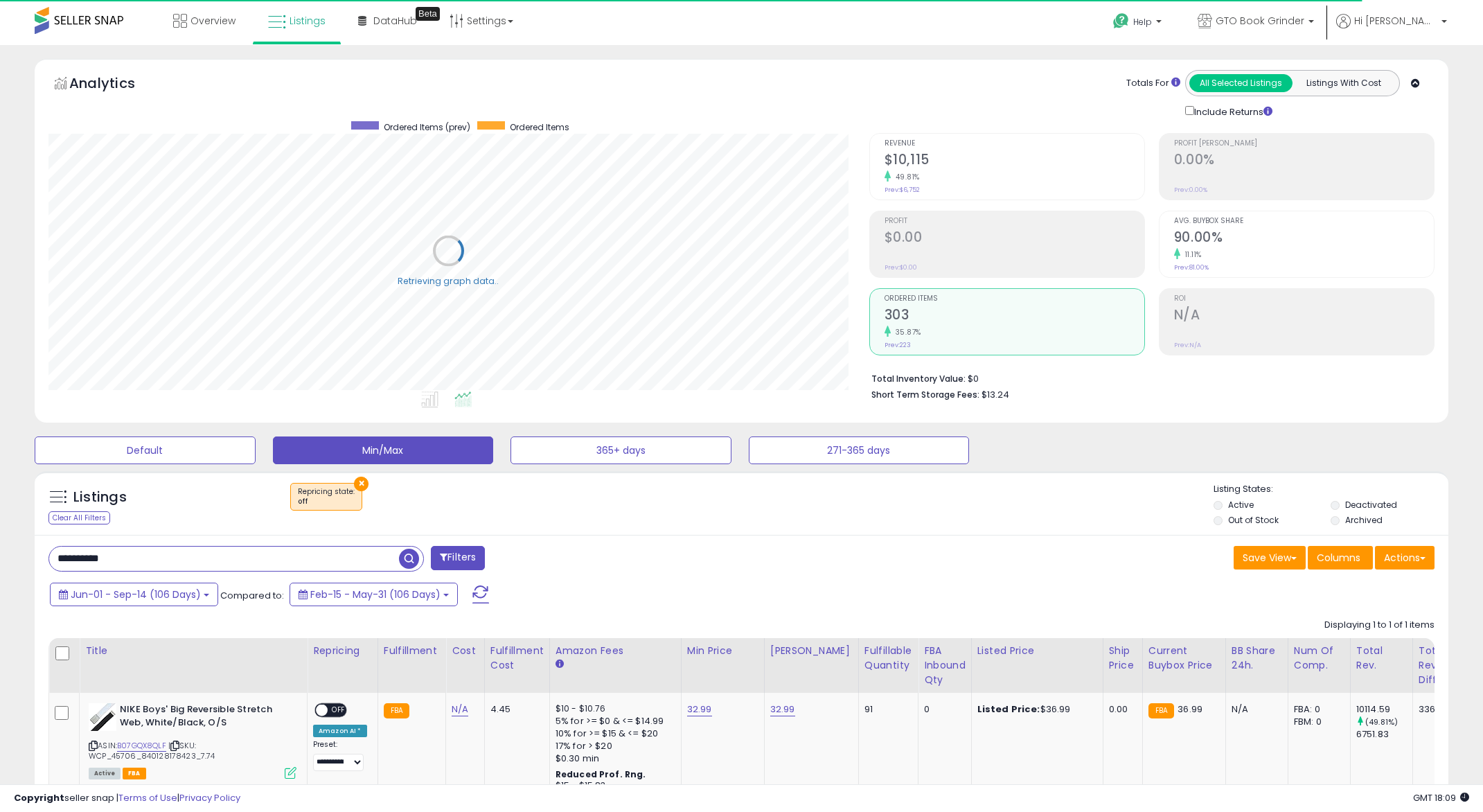
drag, startPoint x: 536, startPoint y: 494, endPoint x: 964, endPoint y: 528, distance: 429.3
click at [964, 528] on div "Listings Clear All Filters × Repricing state : off" at bounding box center [741, 507] width 1414 height 47
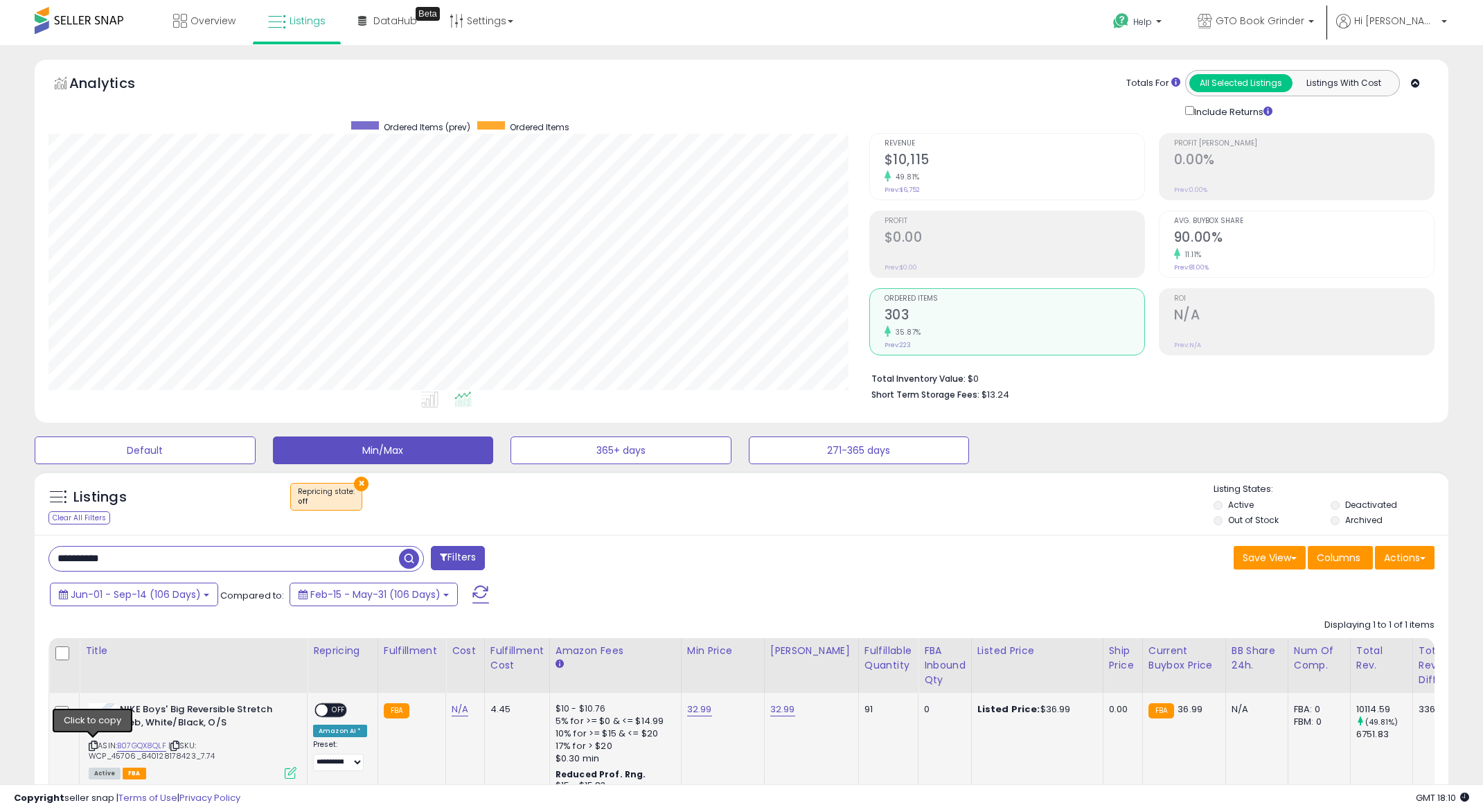
click at [96, 744] on icon at bounding box center [93, 746] width 9 height 8
